Goal: Information Seeking & Learning: Find specific page/section

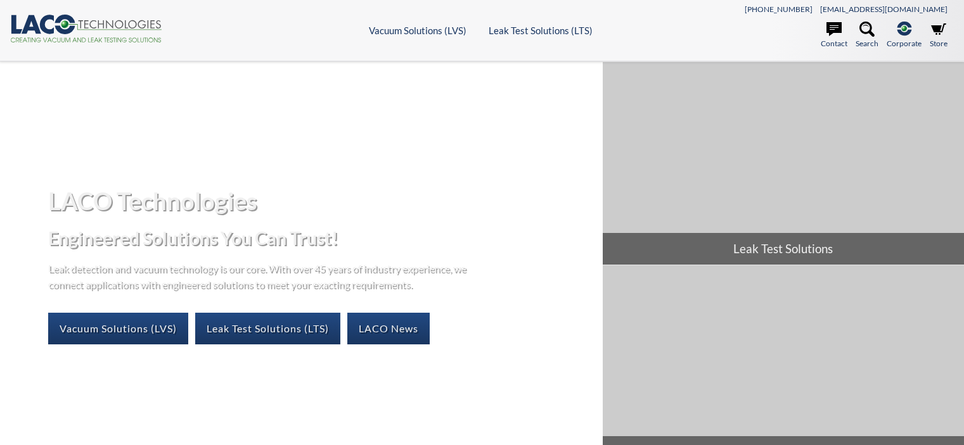
select select "Language Translate Widget"
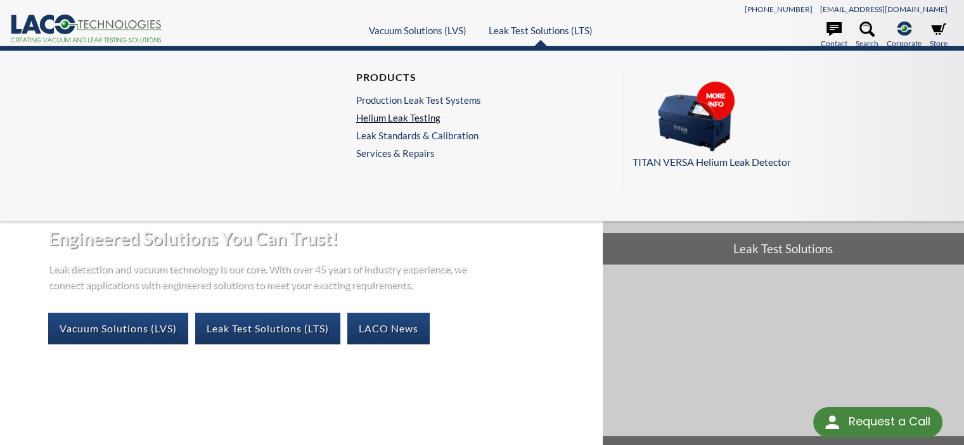
click at [412, 119] on link "Helium Leak Testing" at bounding box center [418, 117] width 125 height 11
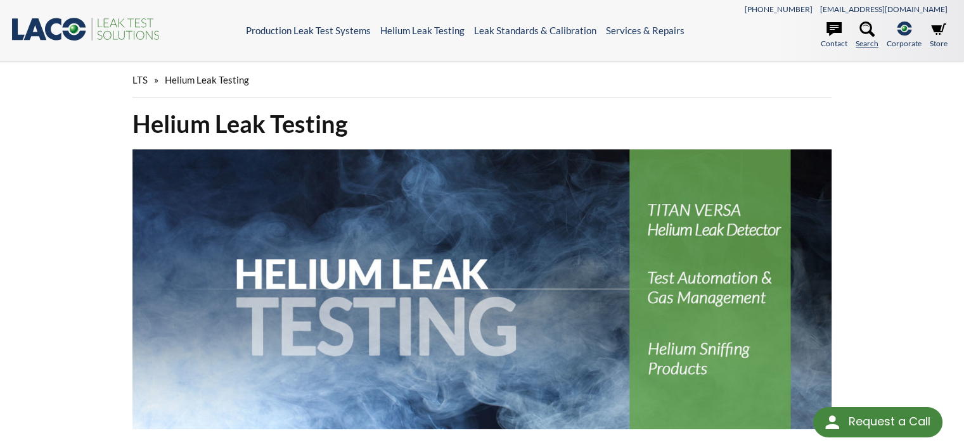
click at [859, 27] on icon at bounding box center [866, 29] width 15 height 15
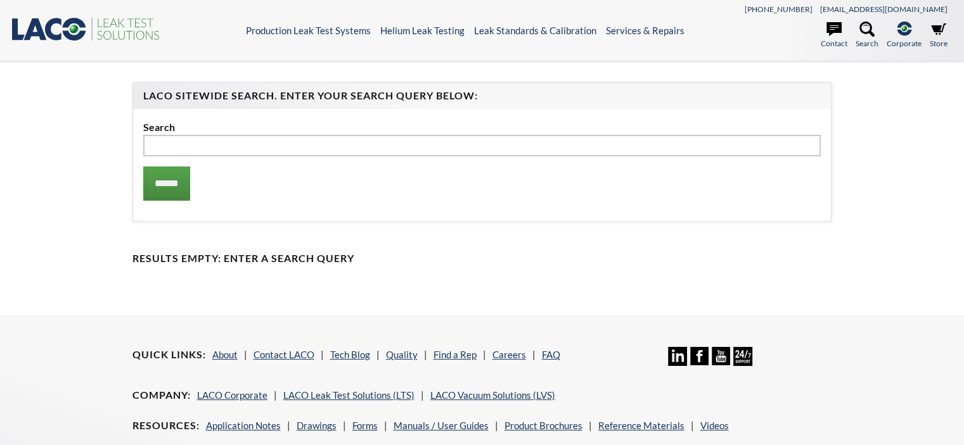
select select "Language Translate Widget"
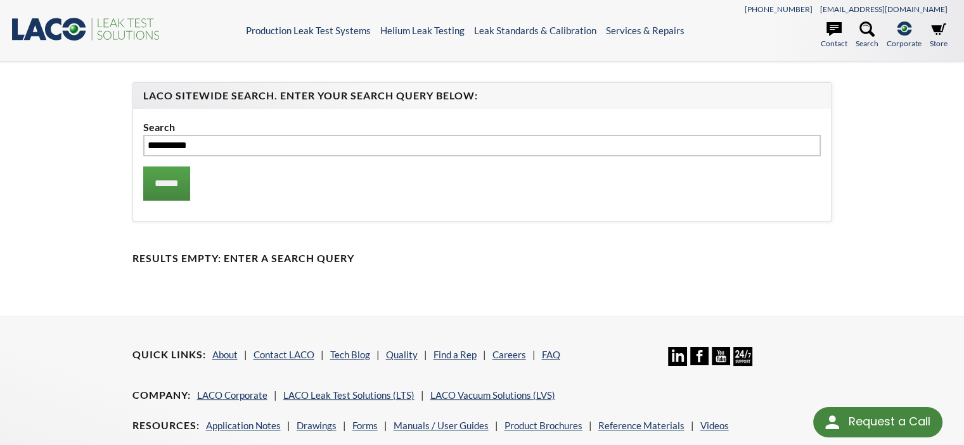
type input "**********"
click at [143, 167] on input "******" at bounding box center [166, 184] width 47 height 34
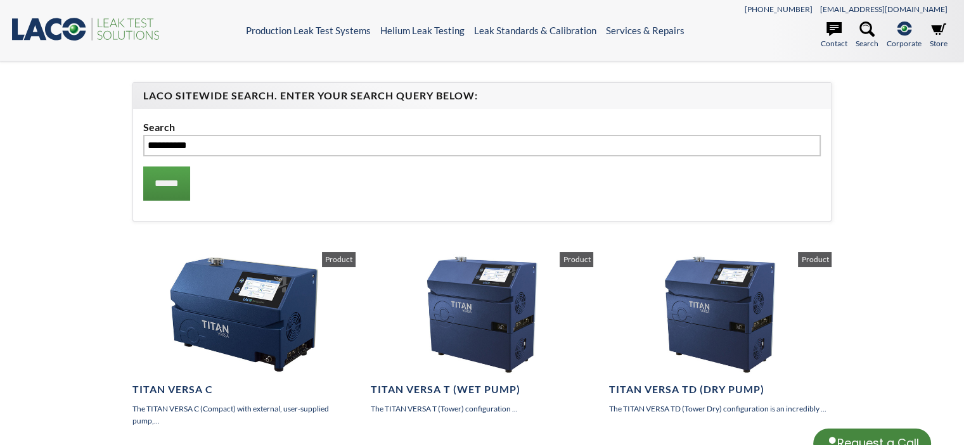
select select "Language Translate Widget"
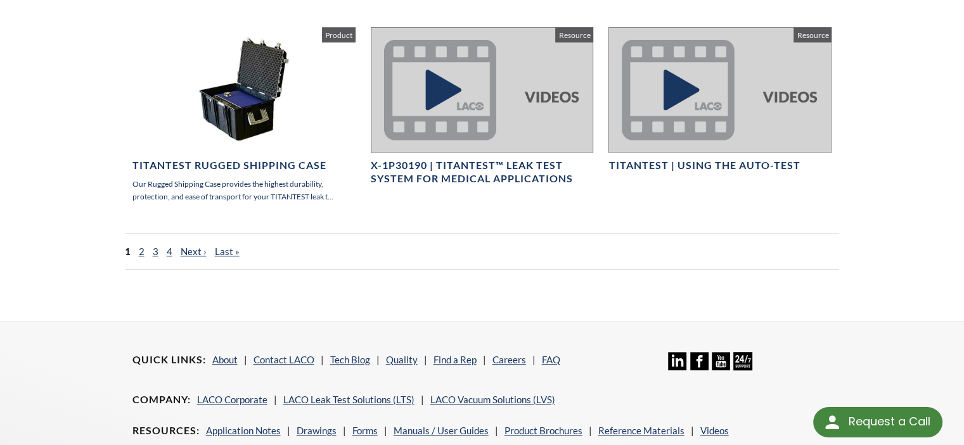
scroll to position [824, 0]
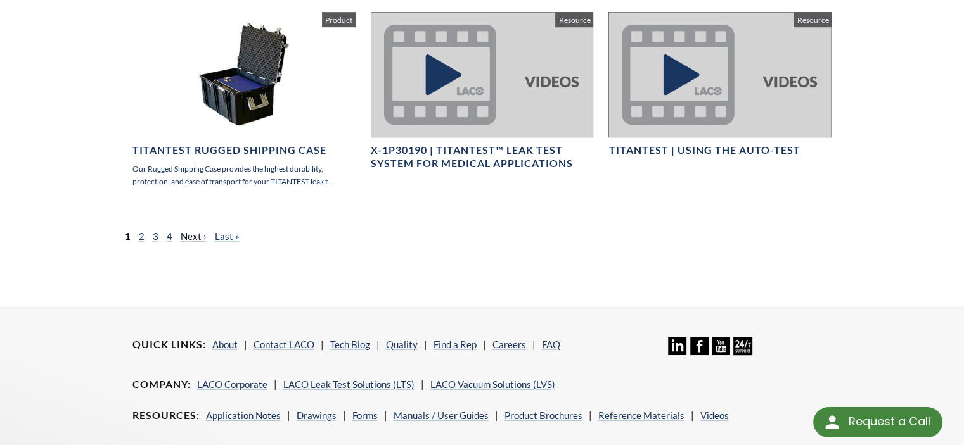
click at [188, 233] on link "Next ›" at bounding box center [194, 236] width 26 height 11
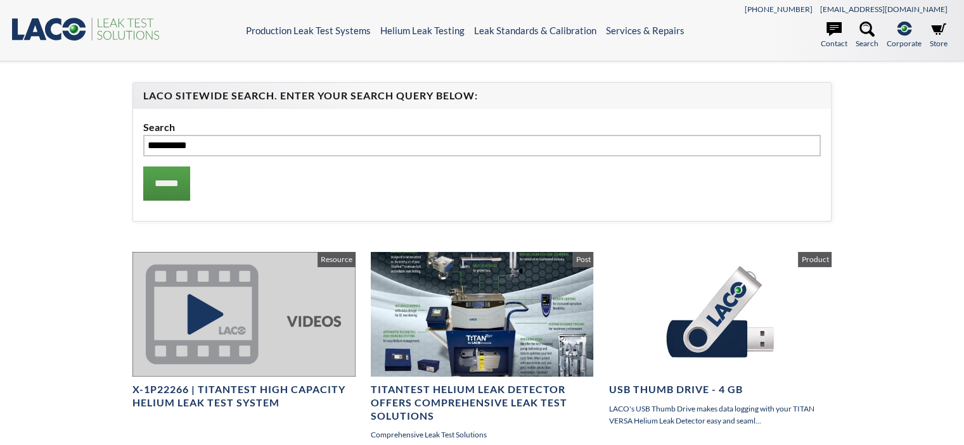
select select "Language Translate Widget"
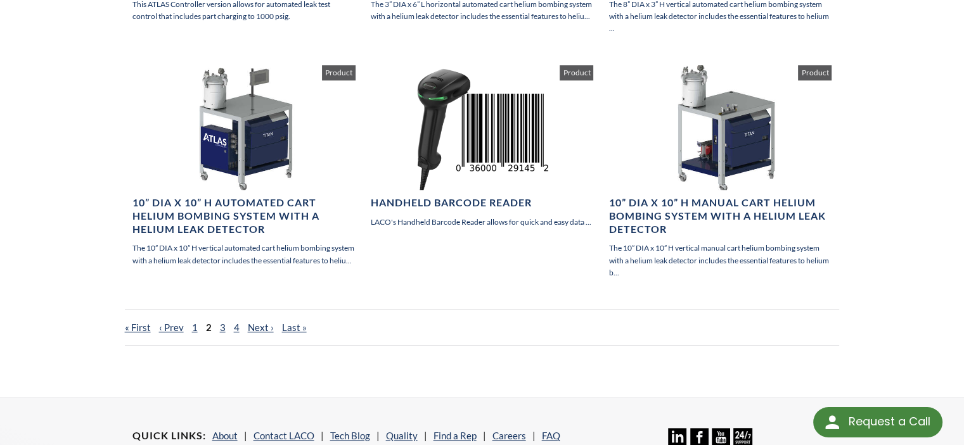
scroll to position [897, 0]
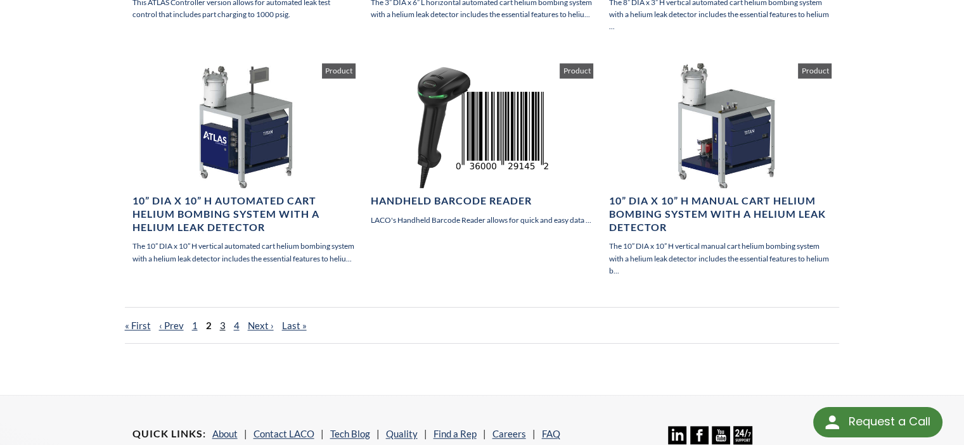
click at [220, 324] on link "3" at bounding box center [223, 325] width 6 height 11
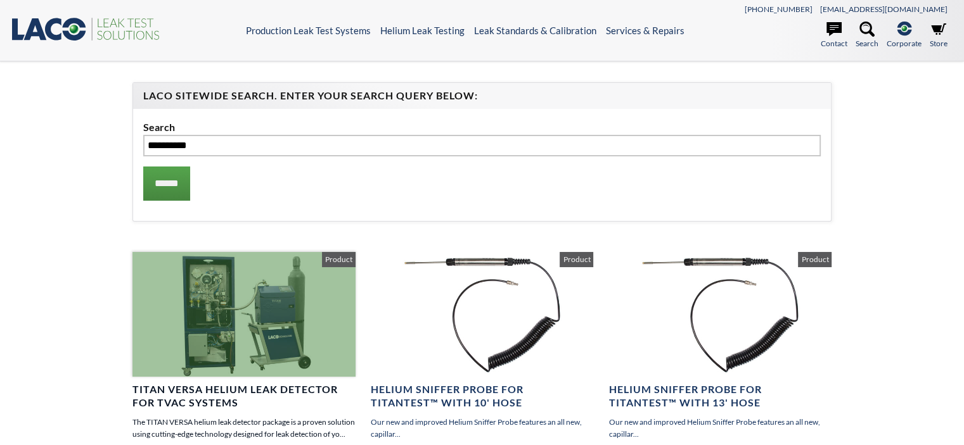
select select "Language Translate Widget"
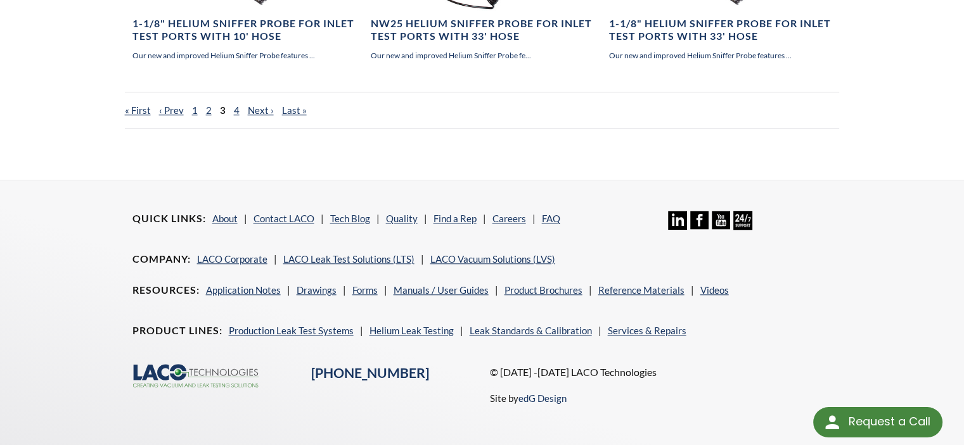
scroll to position [1030, 0]
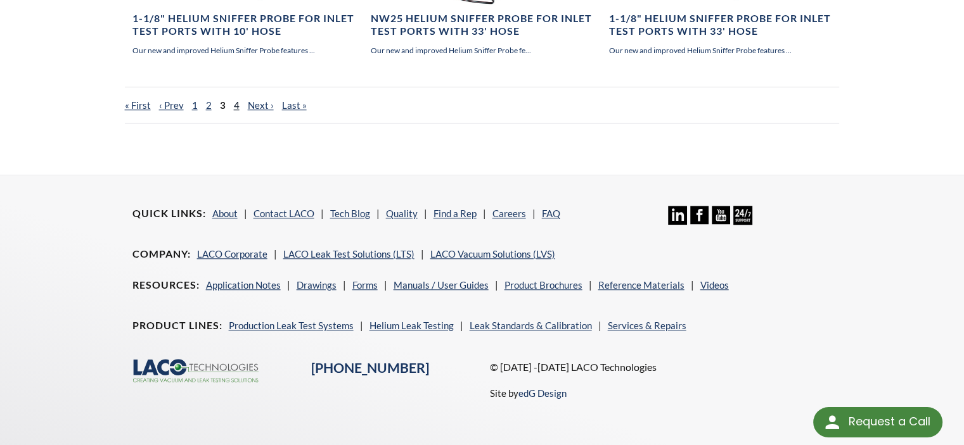
click at [234, 111] on link "4" at bounding box center [237, 104] width 6 height 11
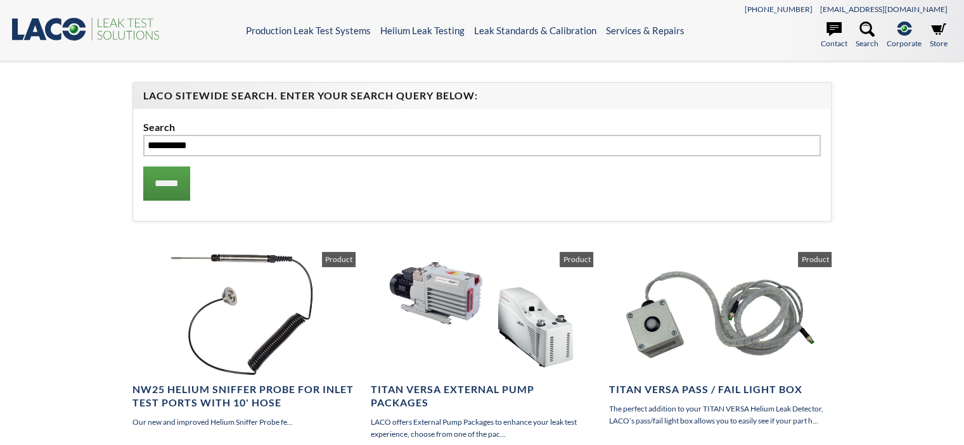
select select "Language Translate Widget"
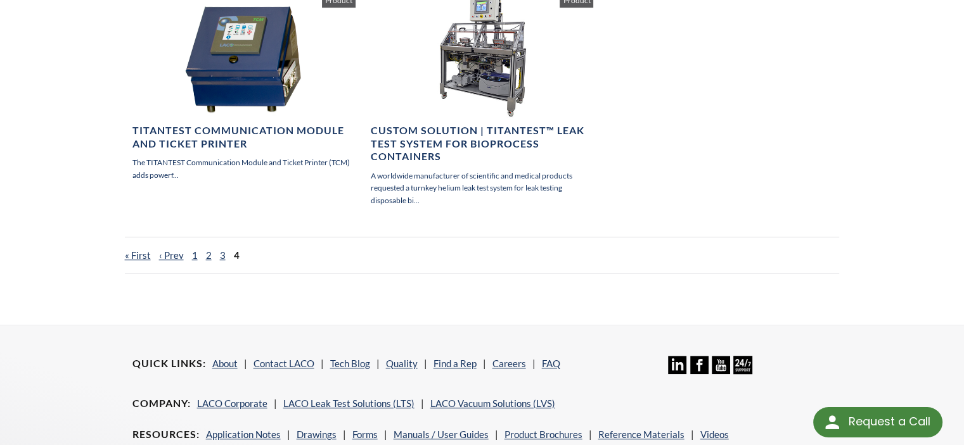
scroll to position [760, 0]
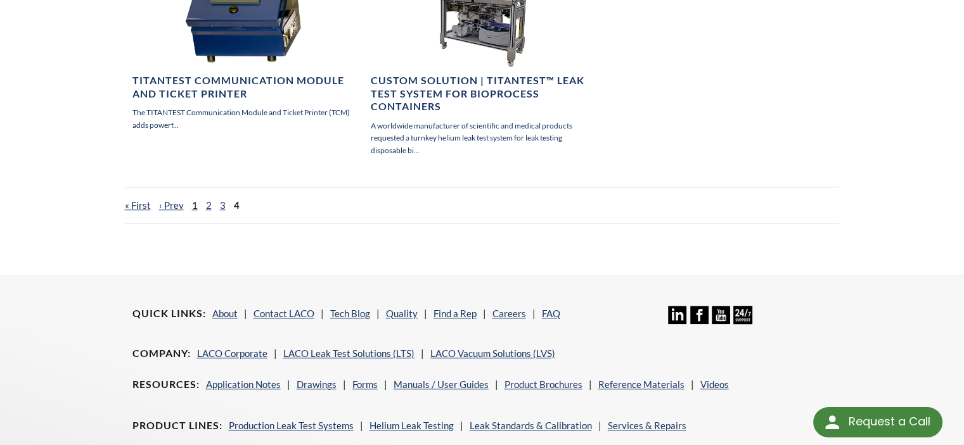
click at [192, 205] on link "1" at bounding box center [195, 205] width 6 height 11
